Goal: Information Seeking & Learning: Learn about a topic

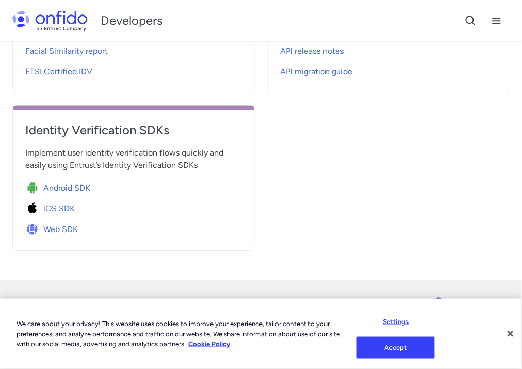
scroll to position [435, 0]
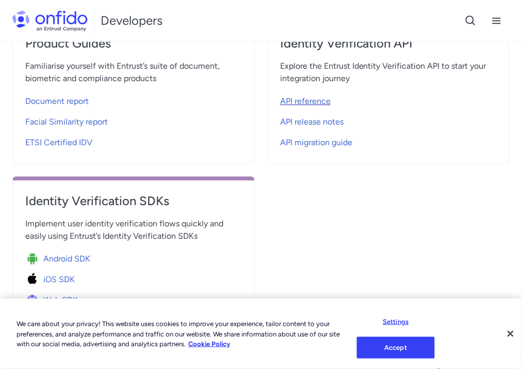
click at [296, 98] on span "API reference" at bounding box center [305, 101] width 51 height 12
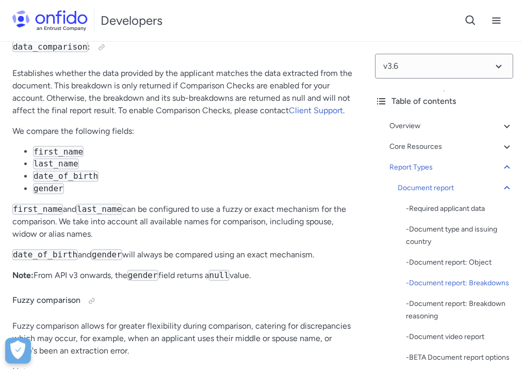
scroll to position [55558, 0]
click at [154, 56] on h4 "data_comparison :" at bounding box center [183, 48] width 343 height 17
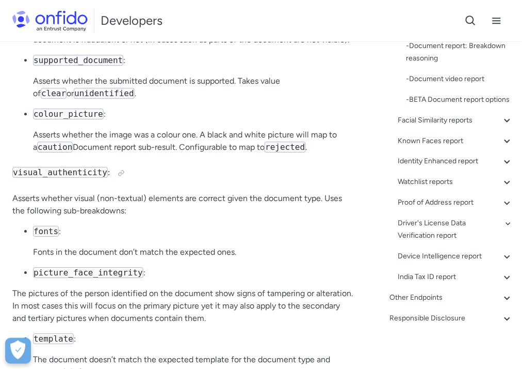
scroll to position [263, 0]
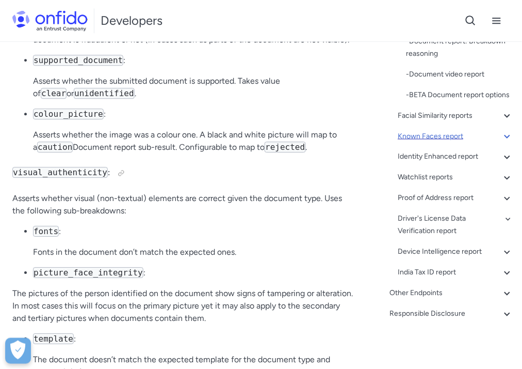
click at [466, 136] on div "Known Faces report" at bounding box center [457, 136] width 116 height 12
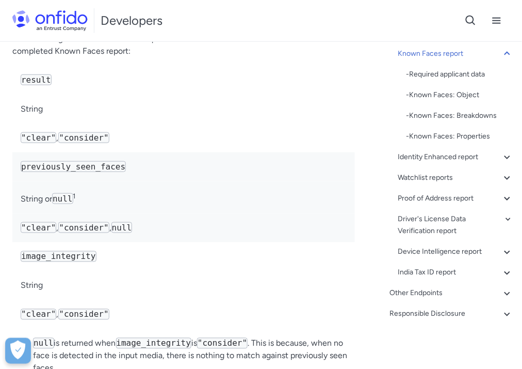
scroll to position [82099, 0]
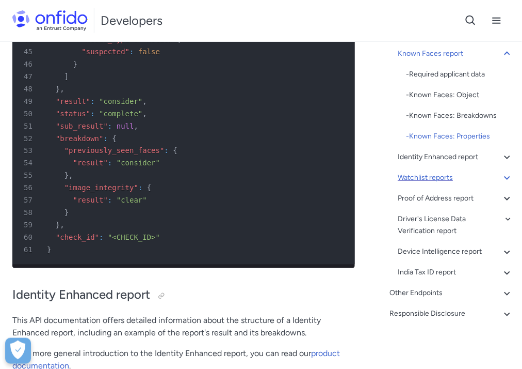
click at [430, 171] on div "Watchlist reports" at bounding box center [457, 177] width 116 height 12
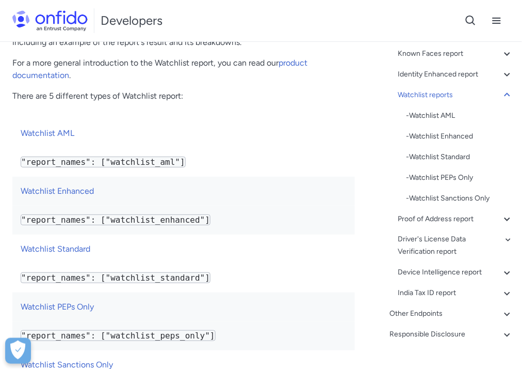
scroll to position [87643, 0]
